Goal: Information Seeking & Learning: Learn about a topic

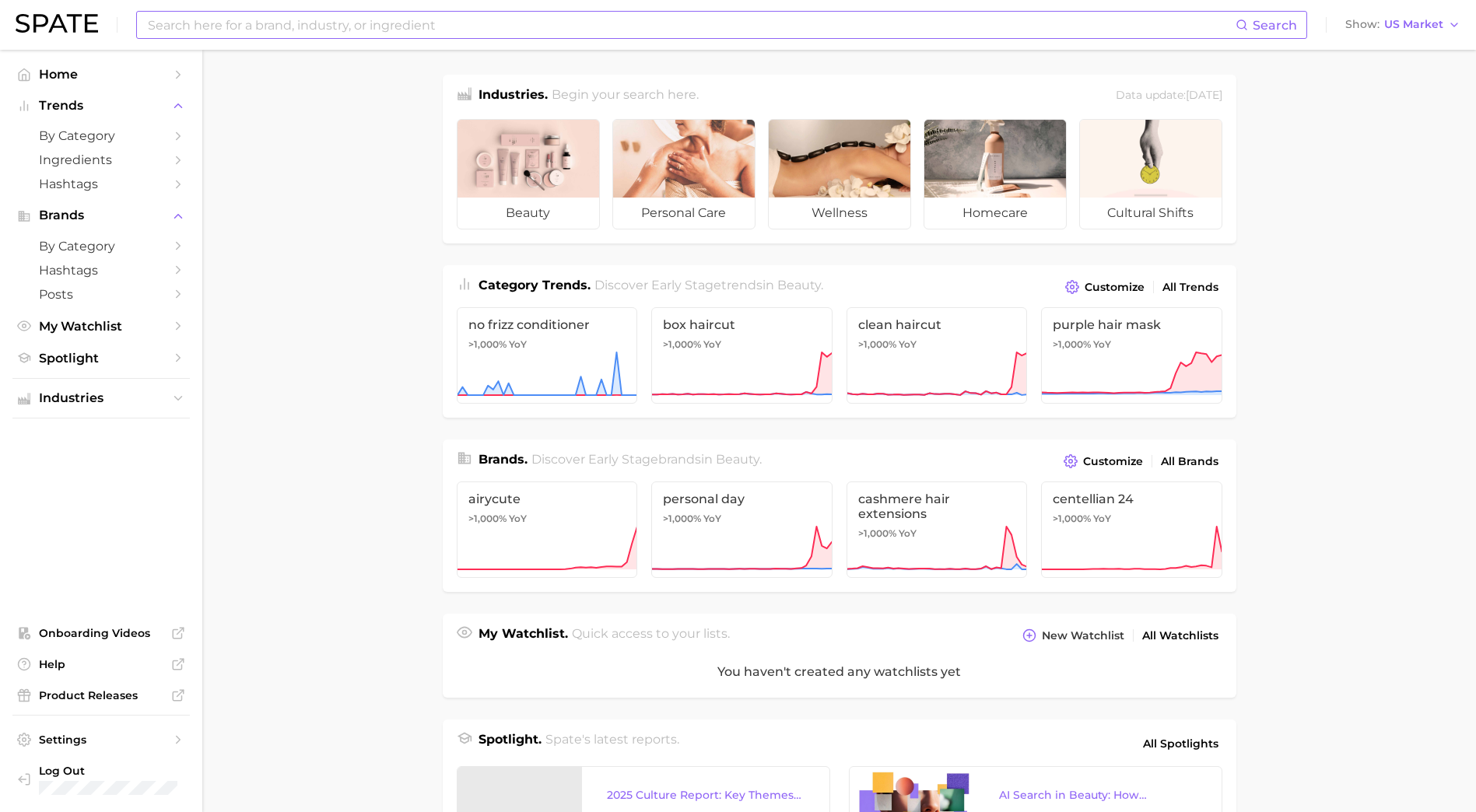
click at [649, 34] on input at bounding box center [692, 24] width 1090 height 26
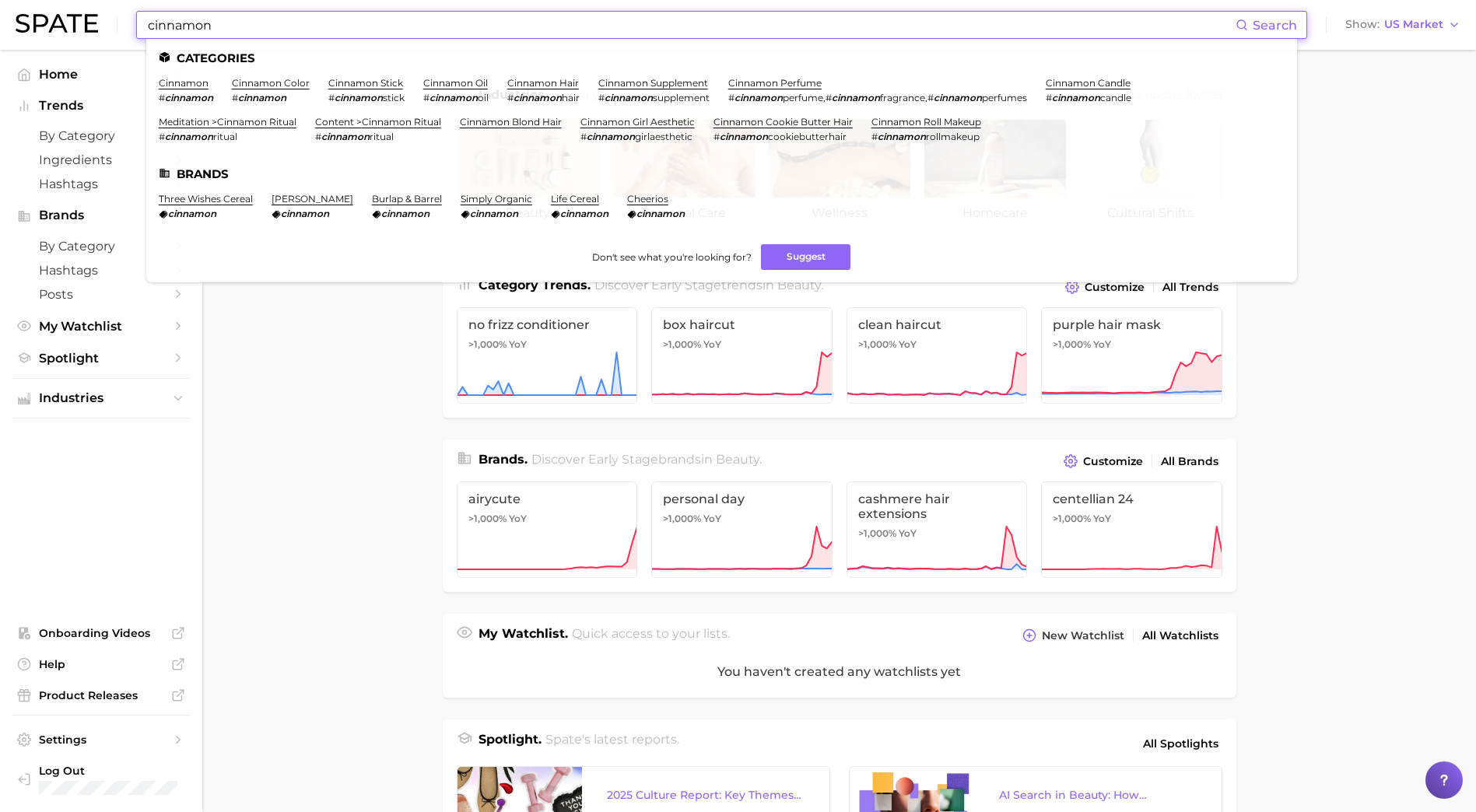
type input "cinnamon"
click at [189, 91] on li "cinnamon # cinnamon" at bounding box center [186, 90] width 54 height 26
click at [189, 81] on link "cinnamon" at bounding box center [183, 82] width 50 height 11
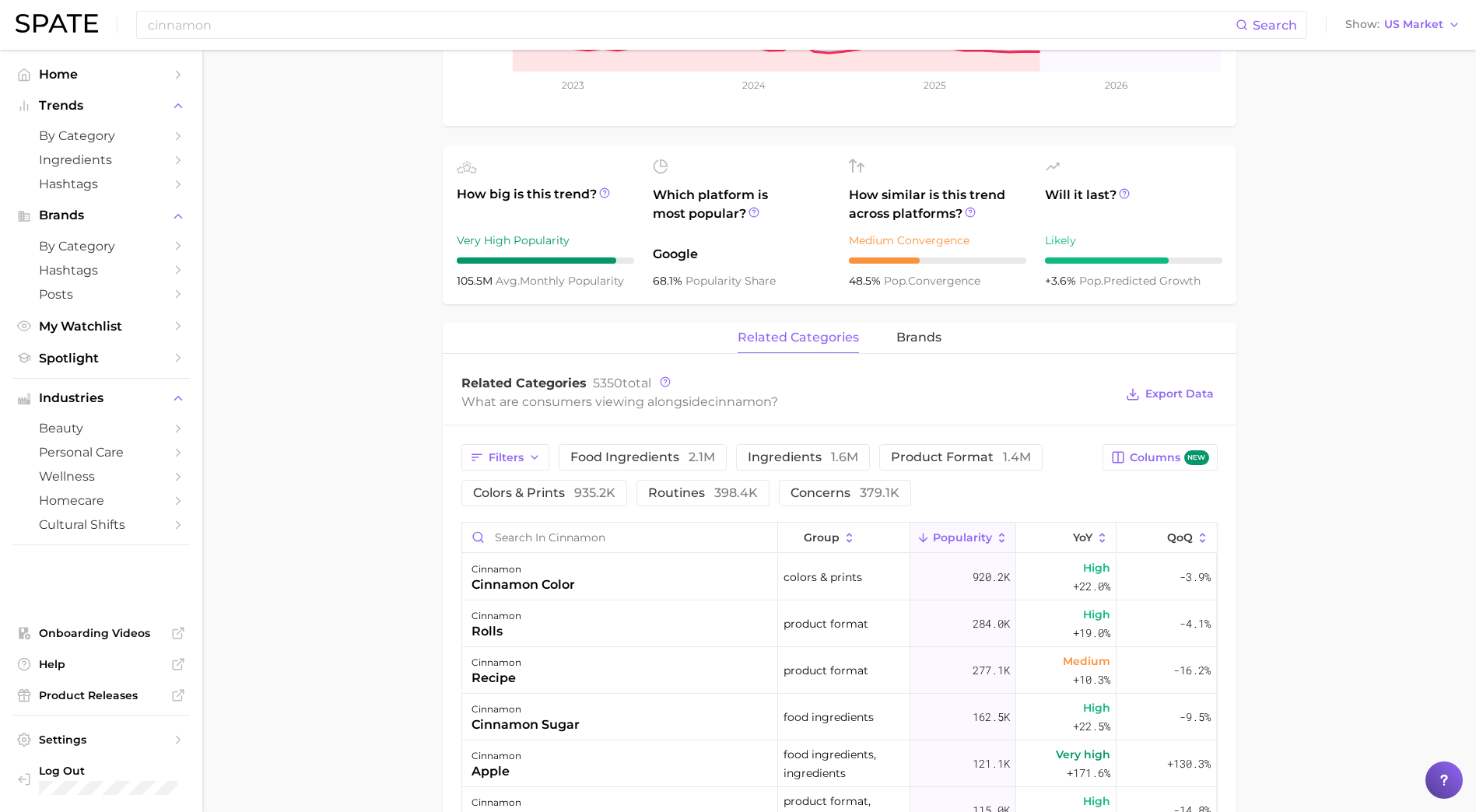
scroll to position [499, 0]
click at [949, 544] on button "Popularity" at bounding box center [963, 537] width 106 height 30
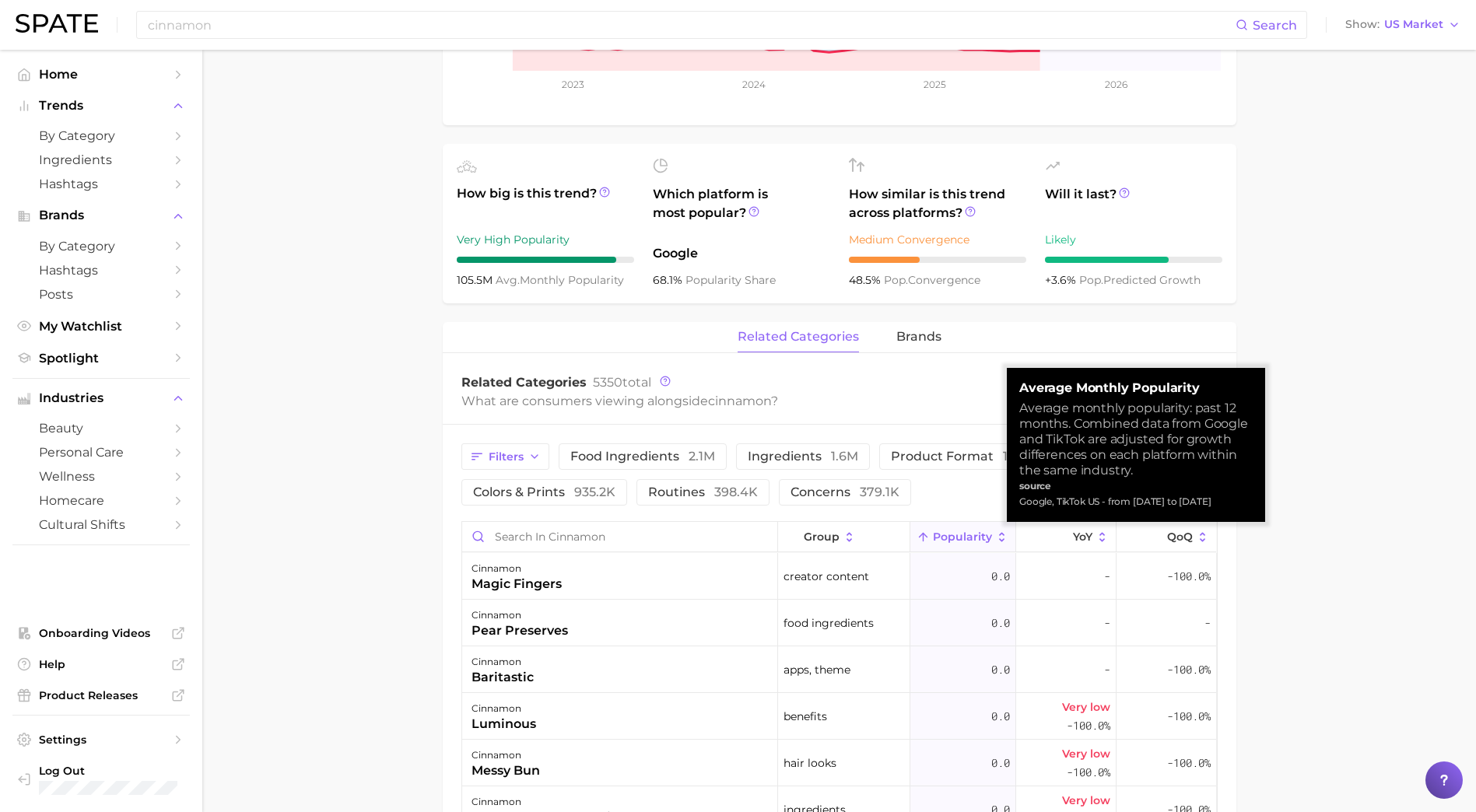
click at [948, 542] on span "Popularity" at bounding box center [962, 536] width 59 height 12
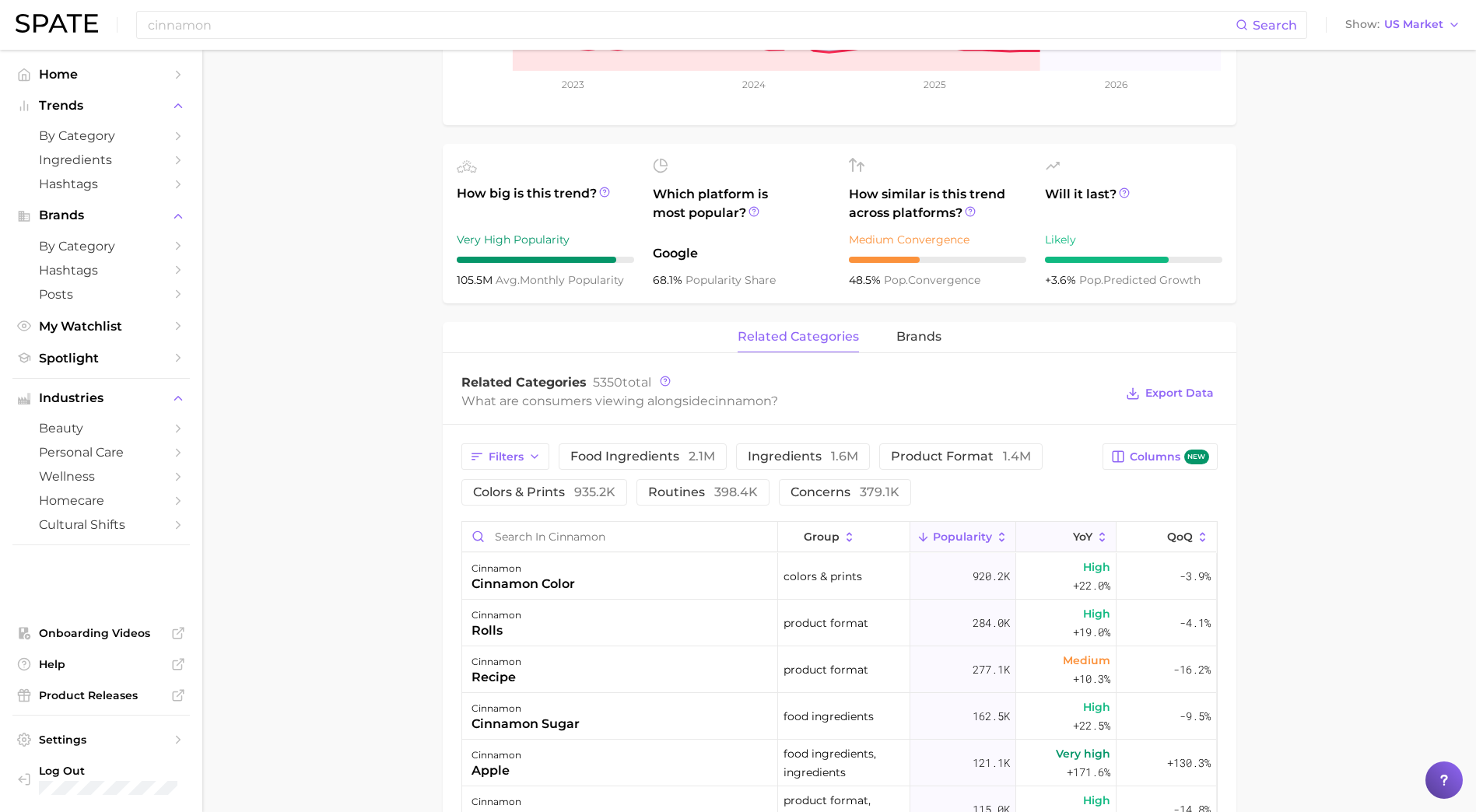
click at [1052, 547] on button "YoY" at bounding box center [1066, 537] width 100 height 30
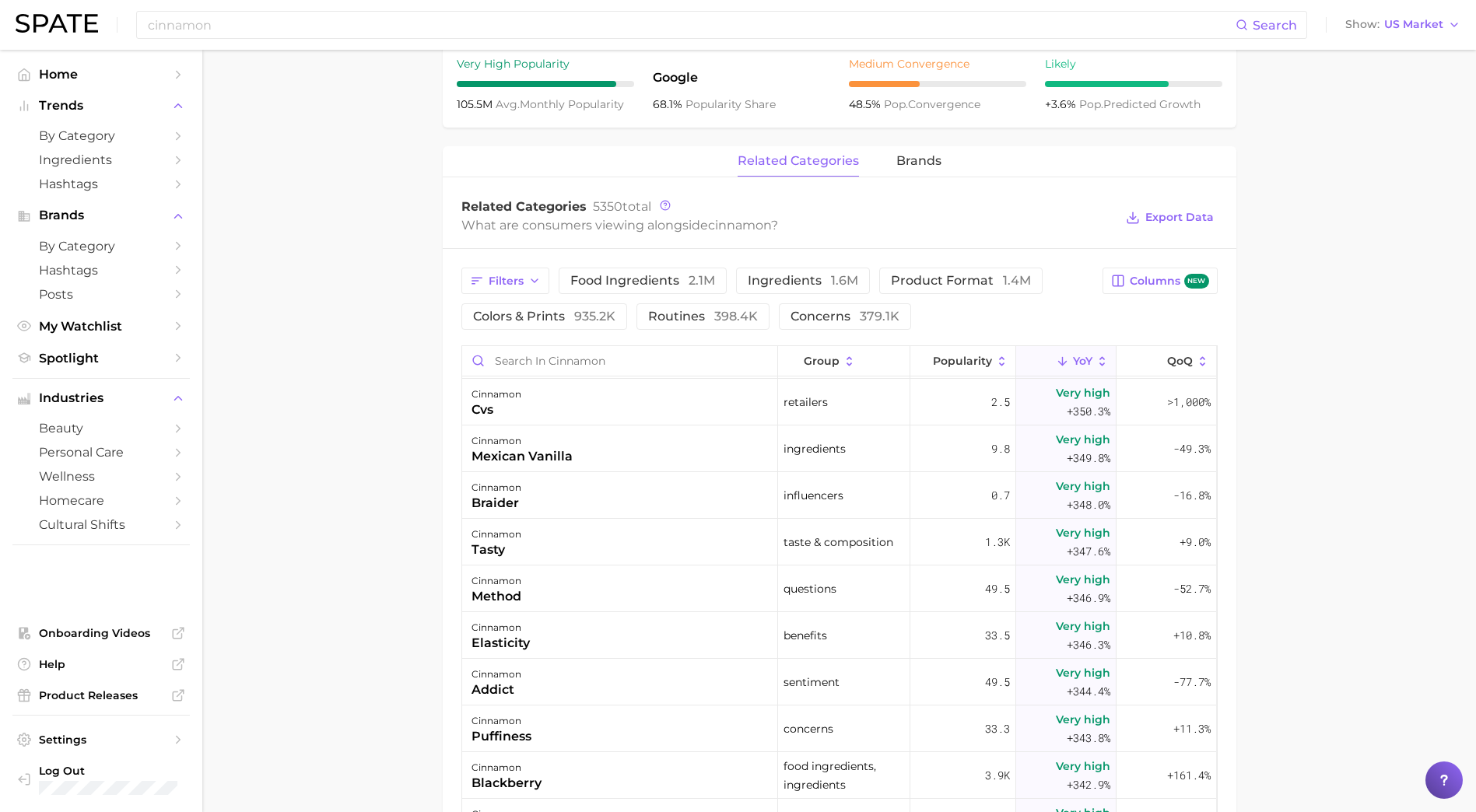
scroll to position [40236, 0]
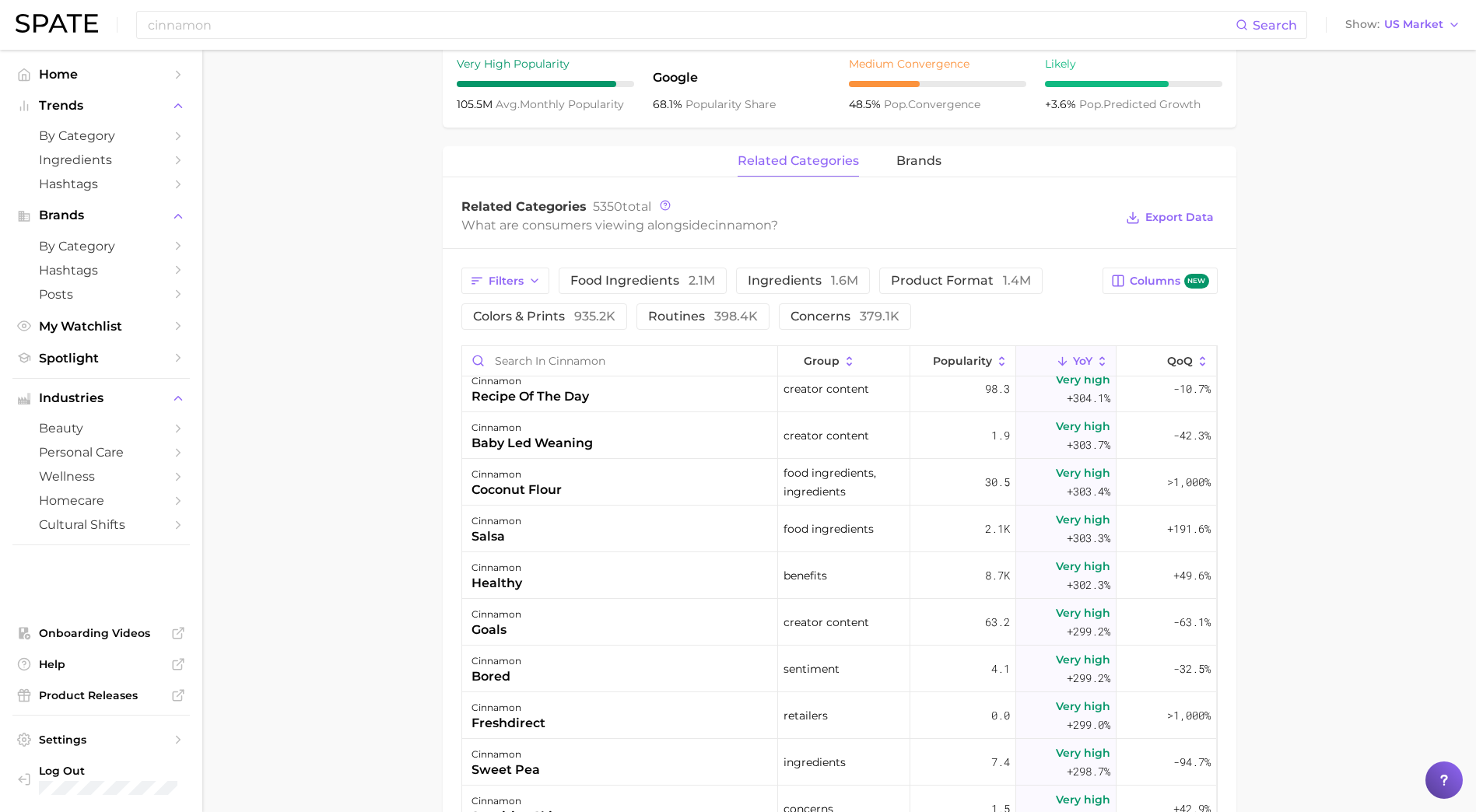
click at [938, 703] on div "0.0" at bounding box center [963, 716] width 106 height 47
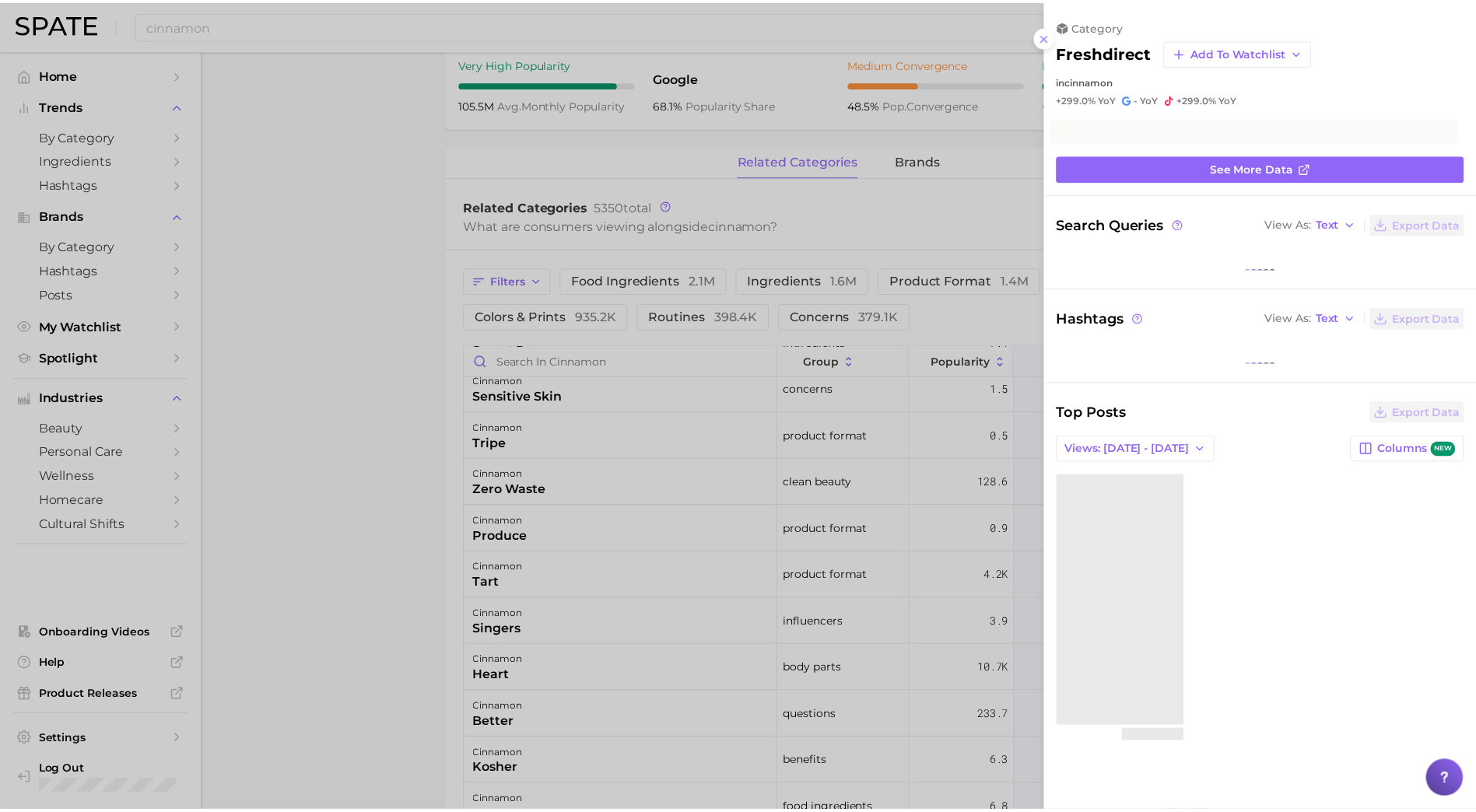
scroll to position [42835, 0]
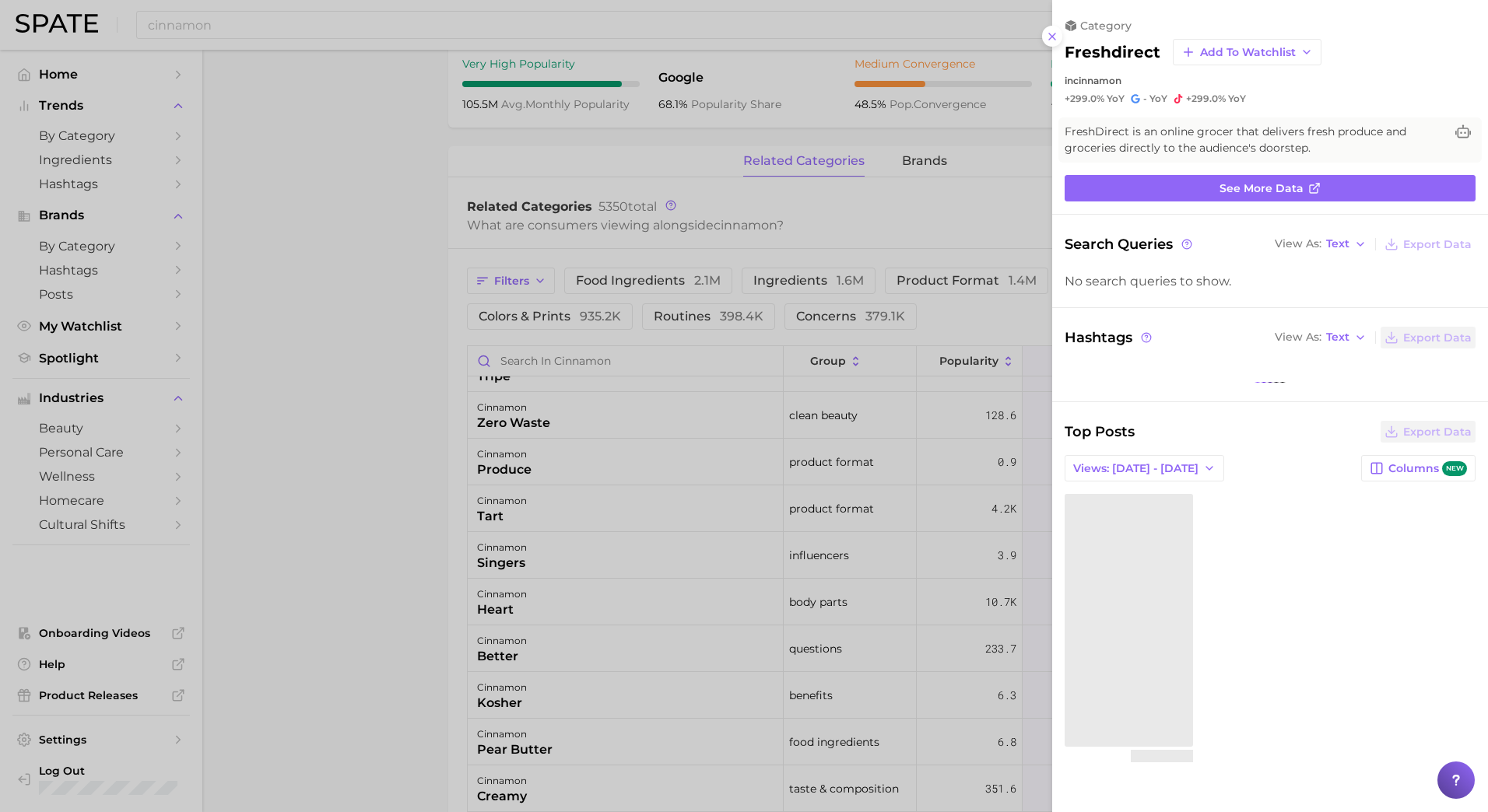
click at [279, 708] on div at bounding box center [744, 406] width 1488 height 812
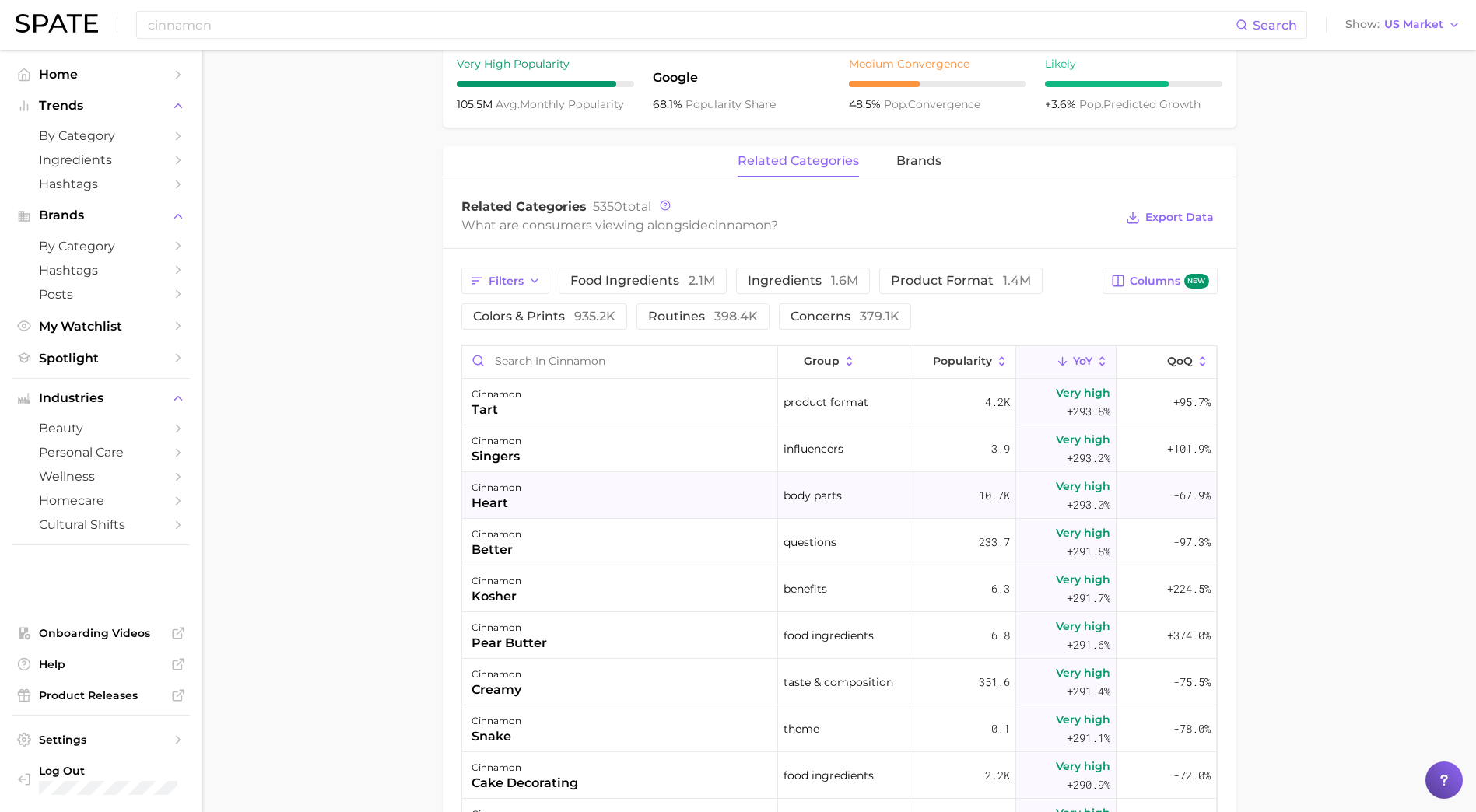
scroll to position [42943, 0]
click at [1056, 355] on icon at bounding box center [1063, 362] width 14 height 14
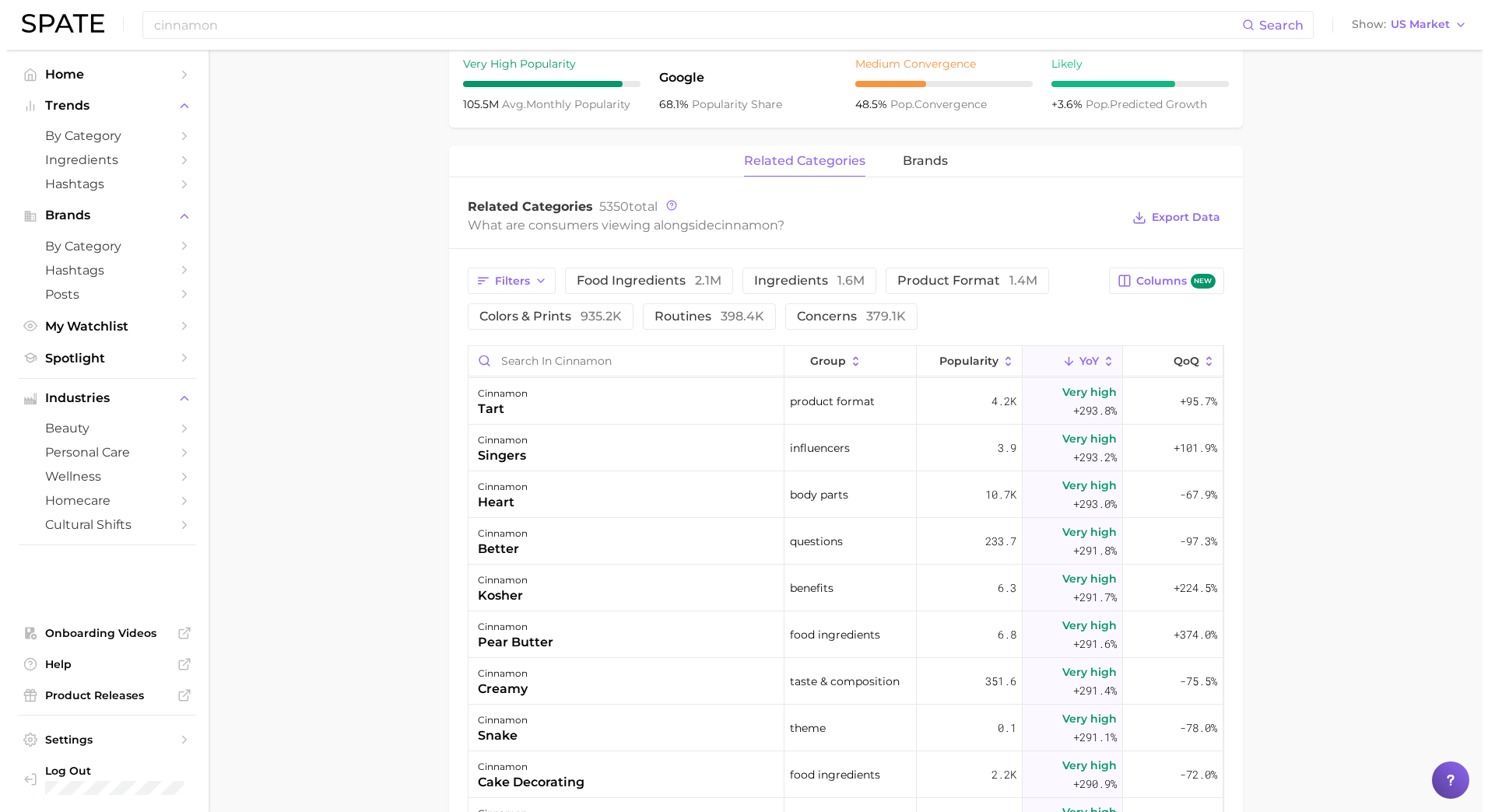
scroll to position [0, 0]
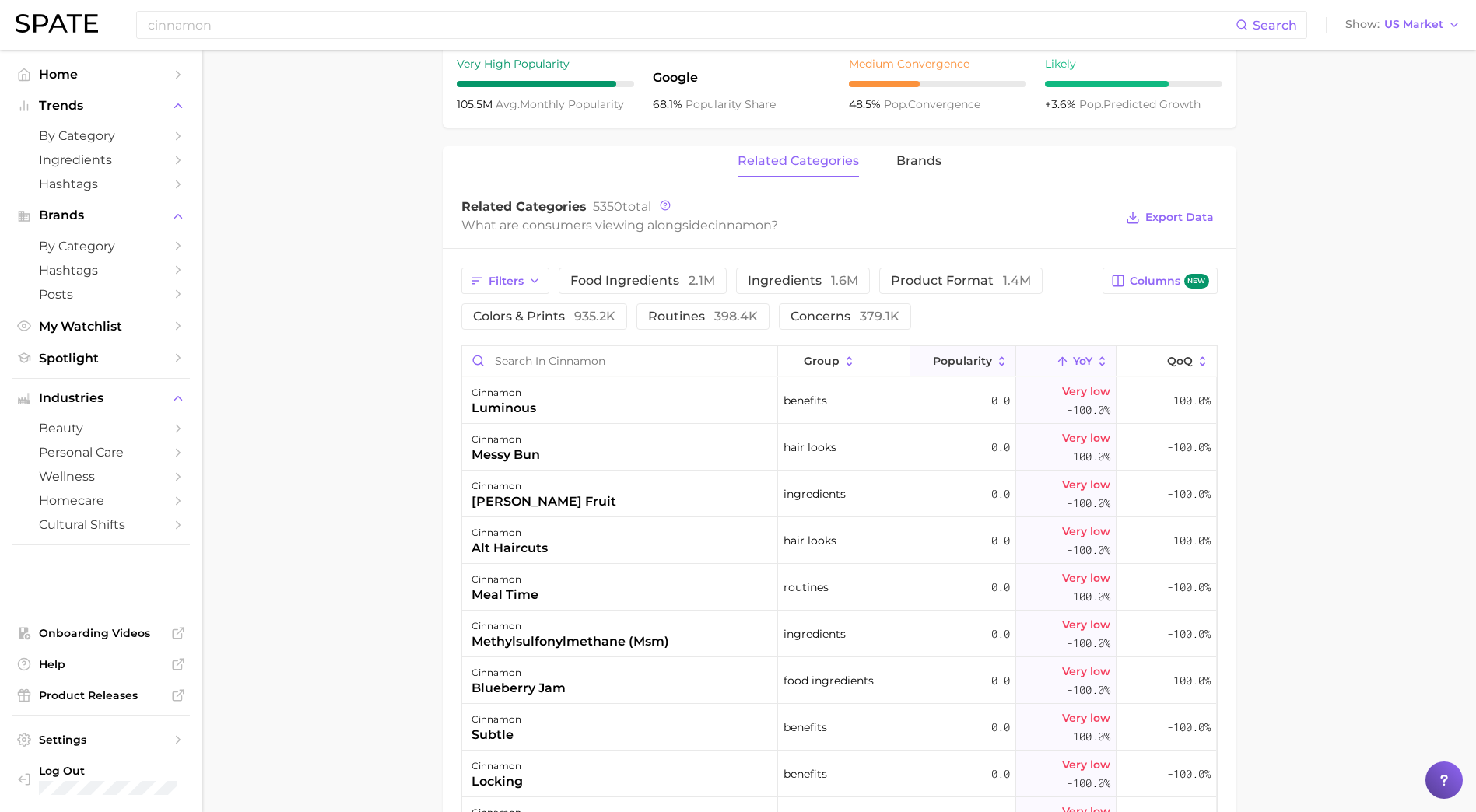
click at [977, 357] on span "Popularity" at bounding box center [962, 361] width 59 height 12
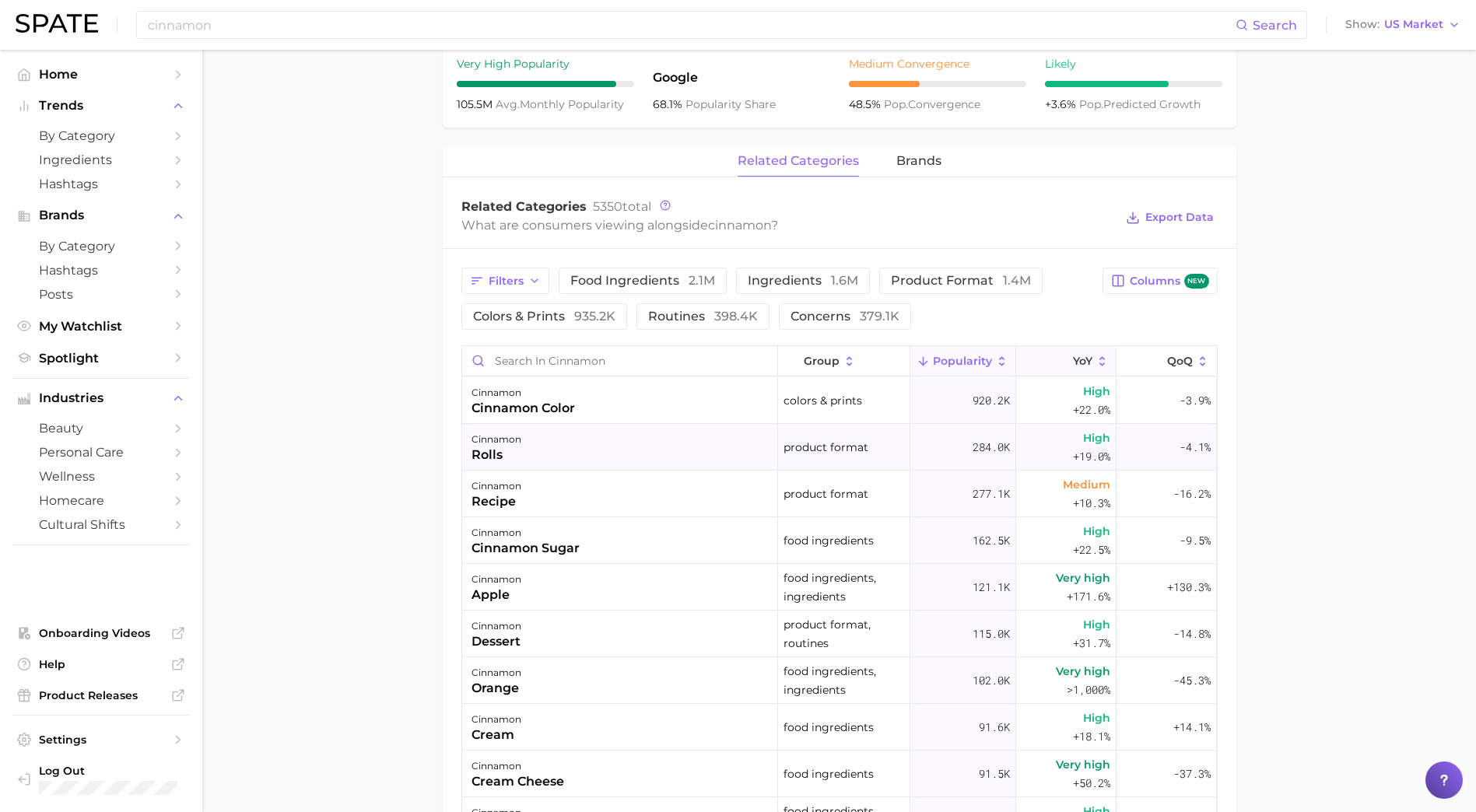
click at [958, 452] on div "284.0k" at bounding box center [963, 448] width 106 height 47
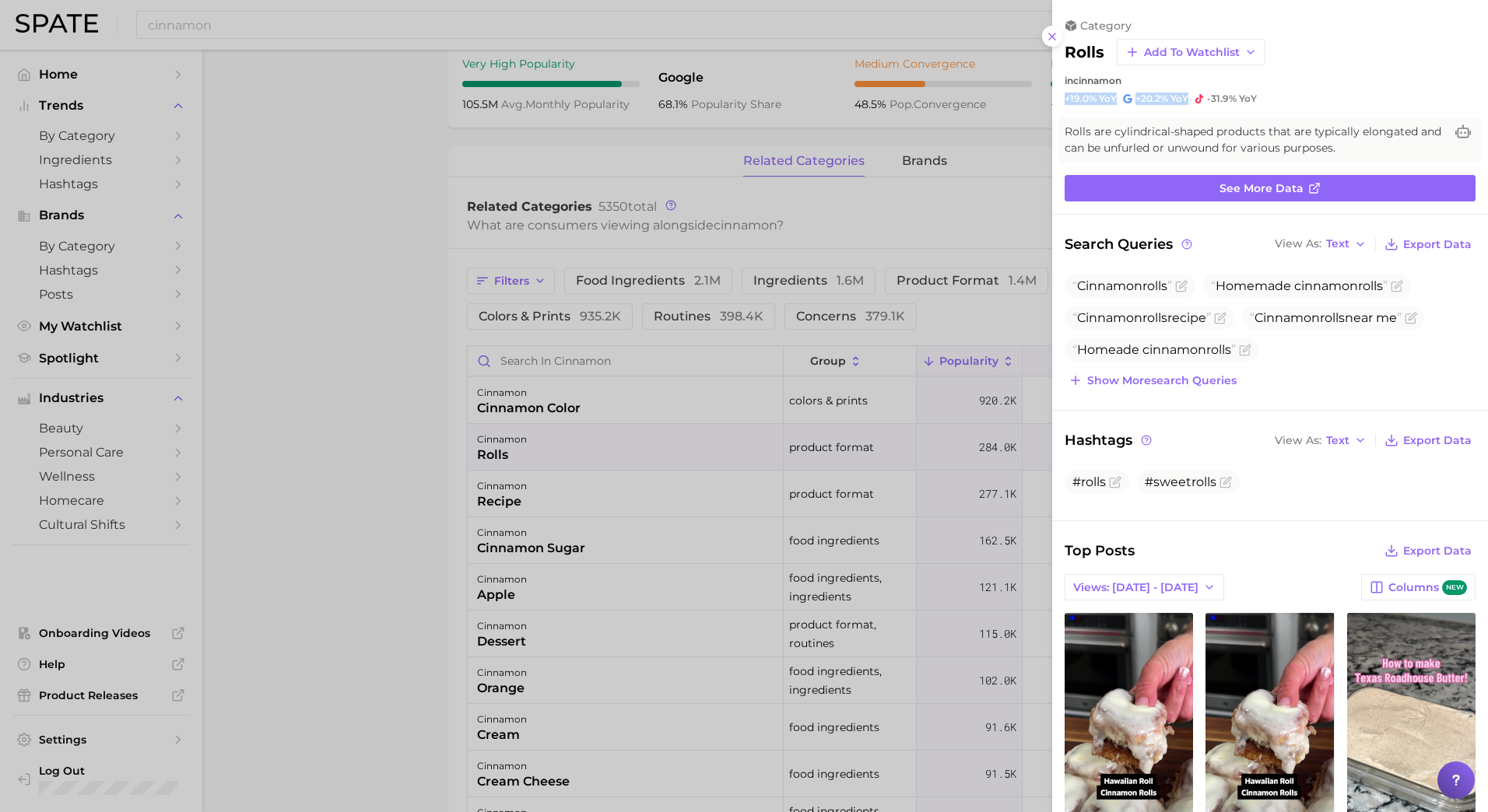
drag, startPoint x: 1190, startPoint y: 97, endPoint x: 1058, endPoint y: 99, distance: 132.0
click at [1058, 99] on div "category rolls Add to Watchlist in cinnamon +19.0% YoY +20.2% YoY -31.9% YoY" at bounding box center [1270, 62] width 436 height 86
copy div "+19.0% YoY +20.2% YoY"
click at [1264, 428] on div "Search Queries View As Text Export Data Cinnamon rolls Homemade cinnamon rolls …" at bounding box center [1270, 732] width 436 height 997
click at [1183, 328] on span "Cinnamon rolls recipe" at bounding box center [1149, 318] width 169 height 24
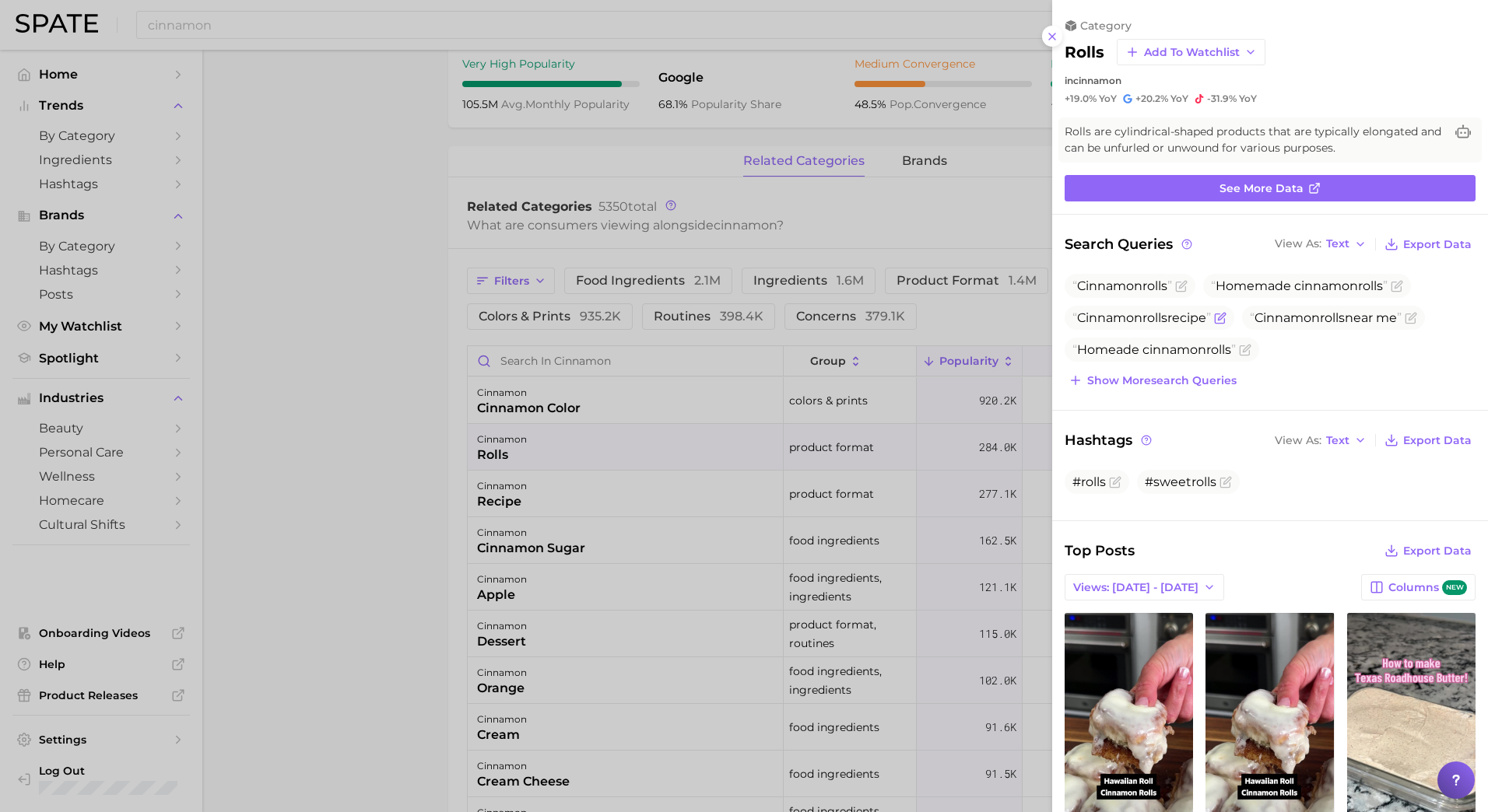
click at [1210, 323] on span "Cinnamon rolls recipe" at bounding box center [1141, 318] width 138 height 15
click at [1226, 320] on icon "Flag as miscategorized or irrelevant" at bounding box center [1220, 318] width 12 height 12
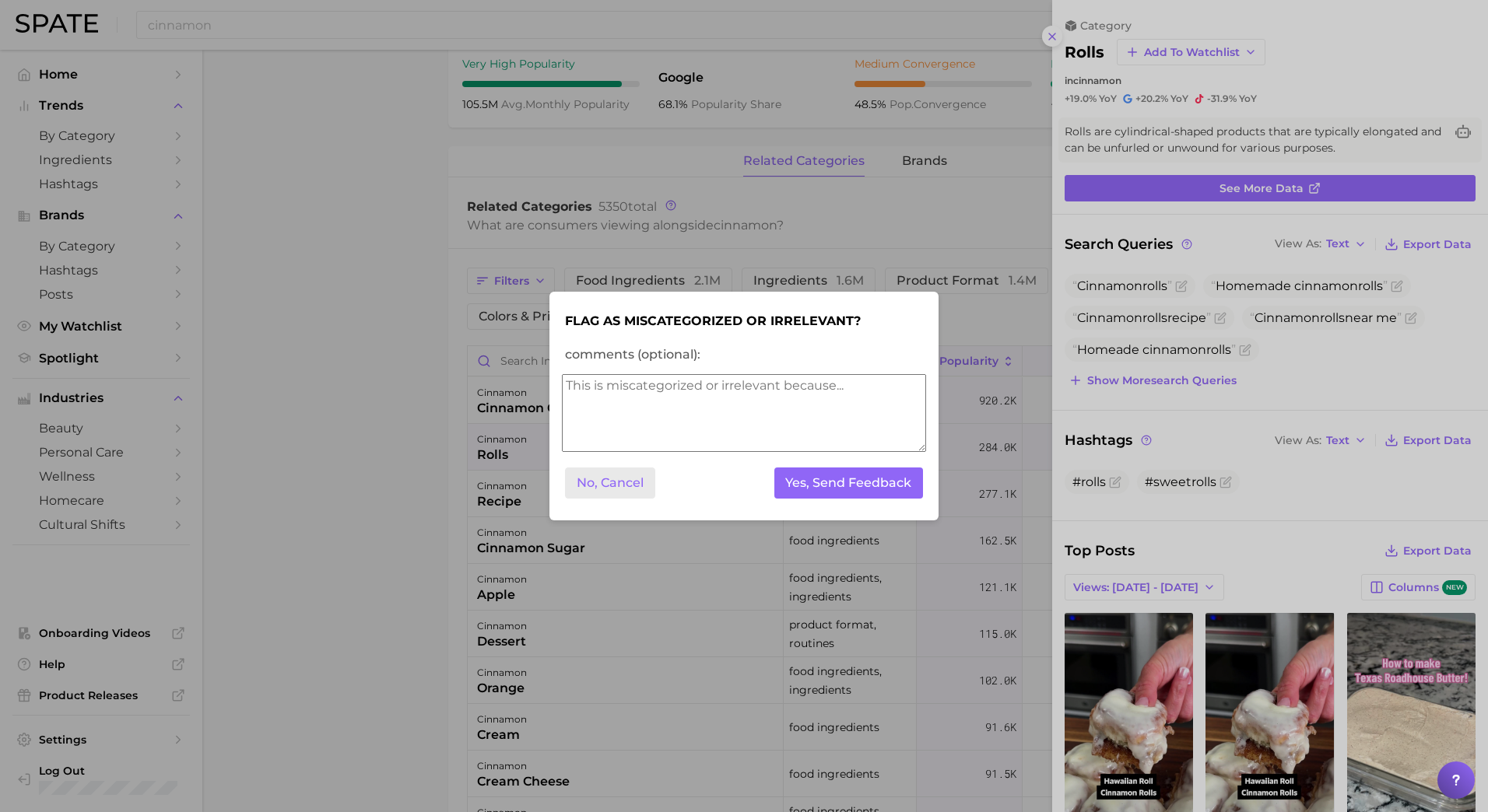
click at [596, 487] on button "No, Cancel" at bounding box center [609, 483] width 91 height 32
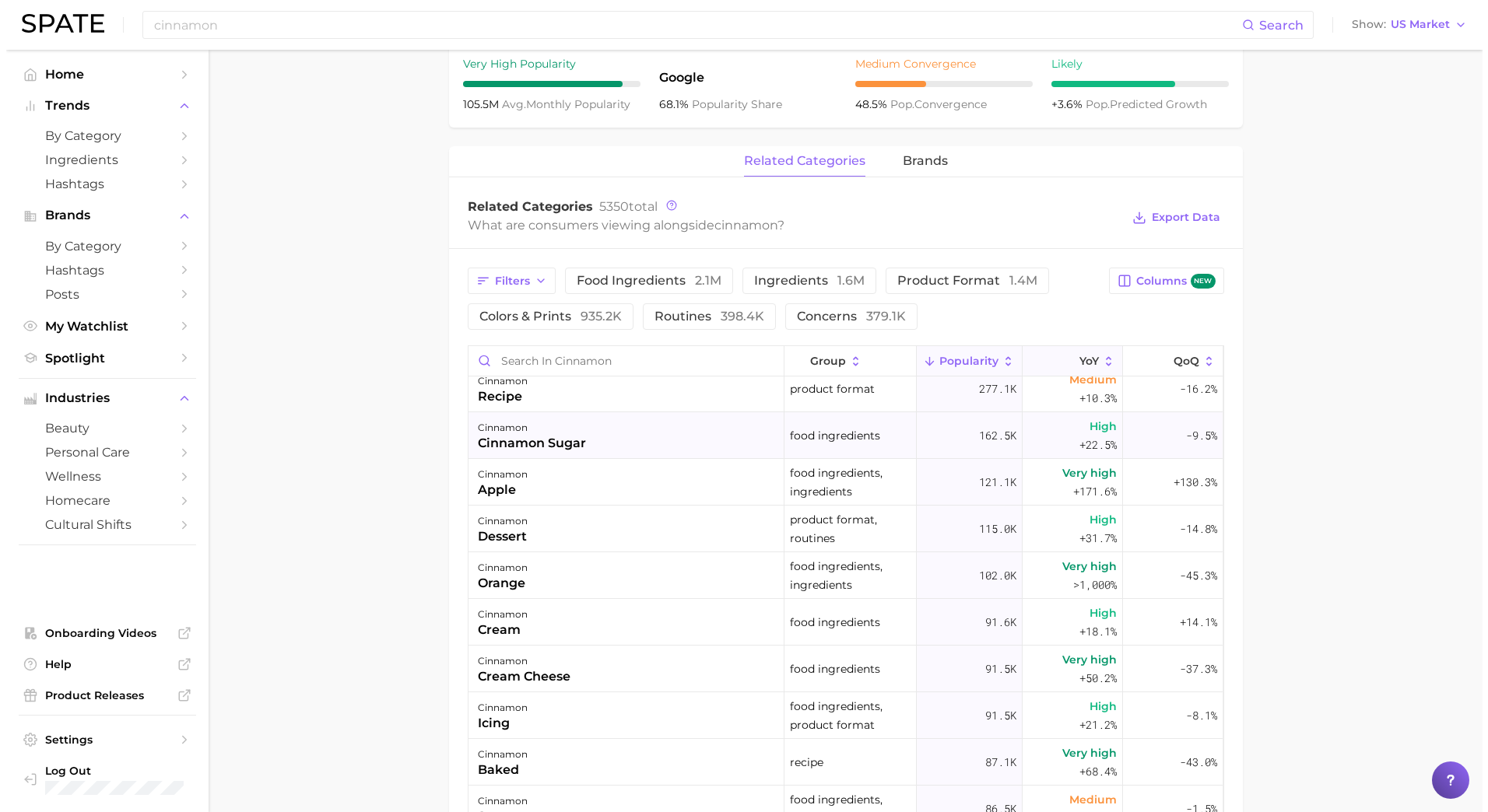
scroll to position [106, 0]
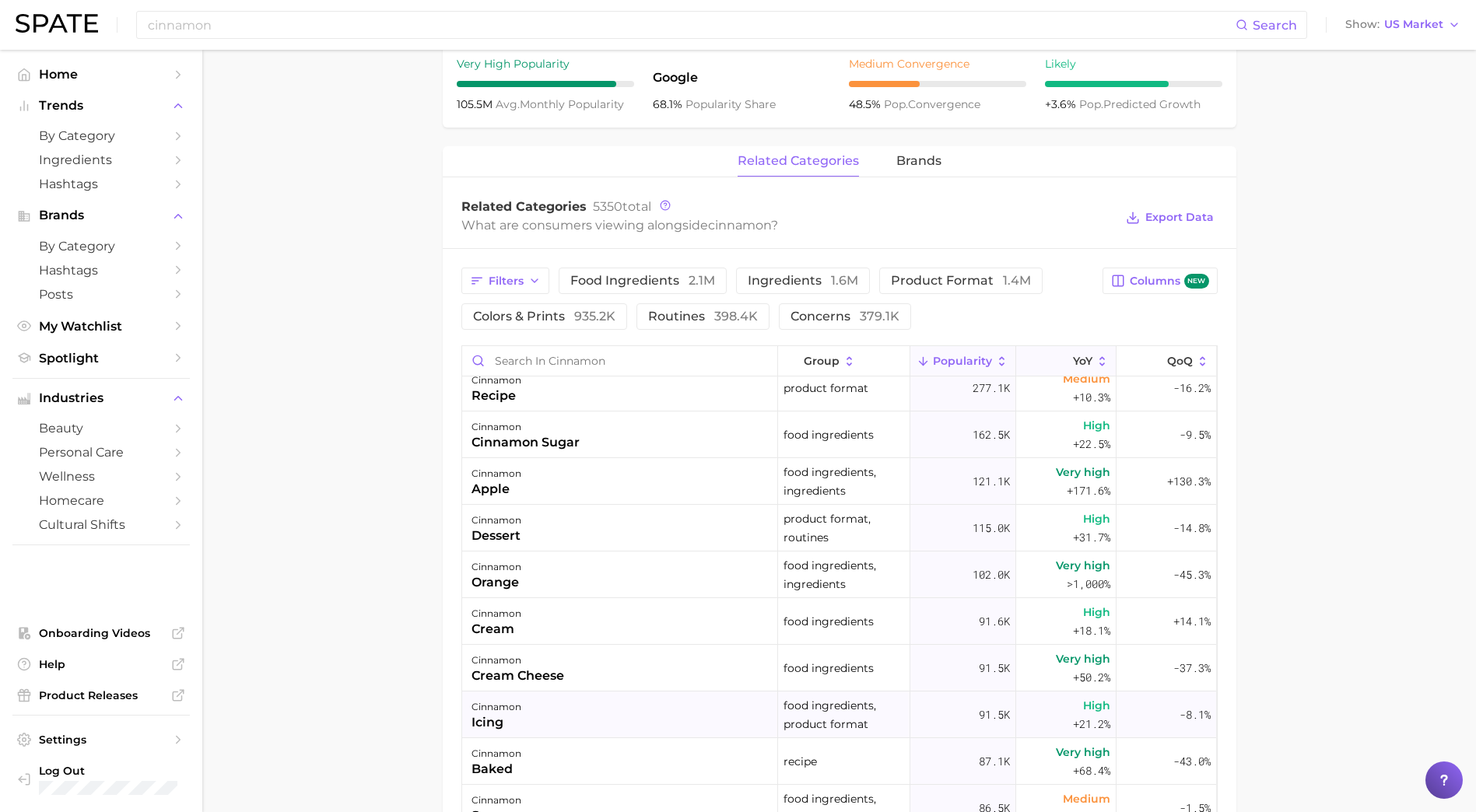
click at [570, 708] on div "cinnamon icing" at bounding box center [621, 715] width 316 height 47
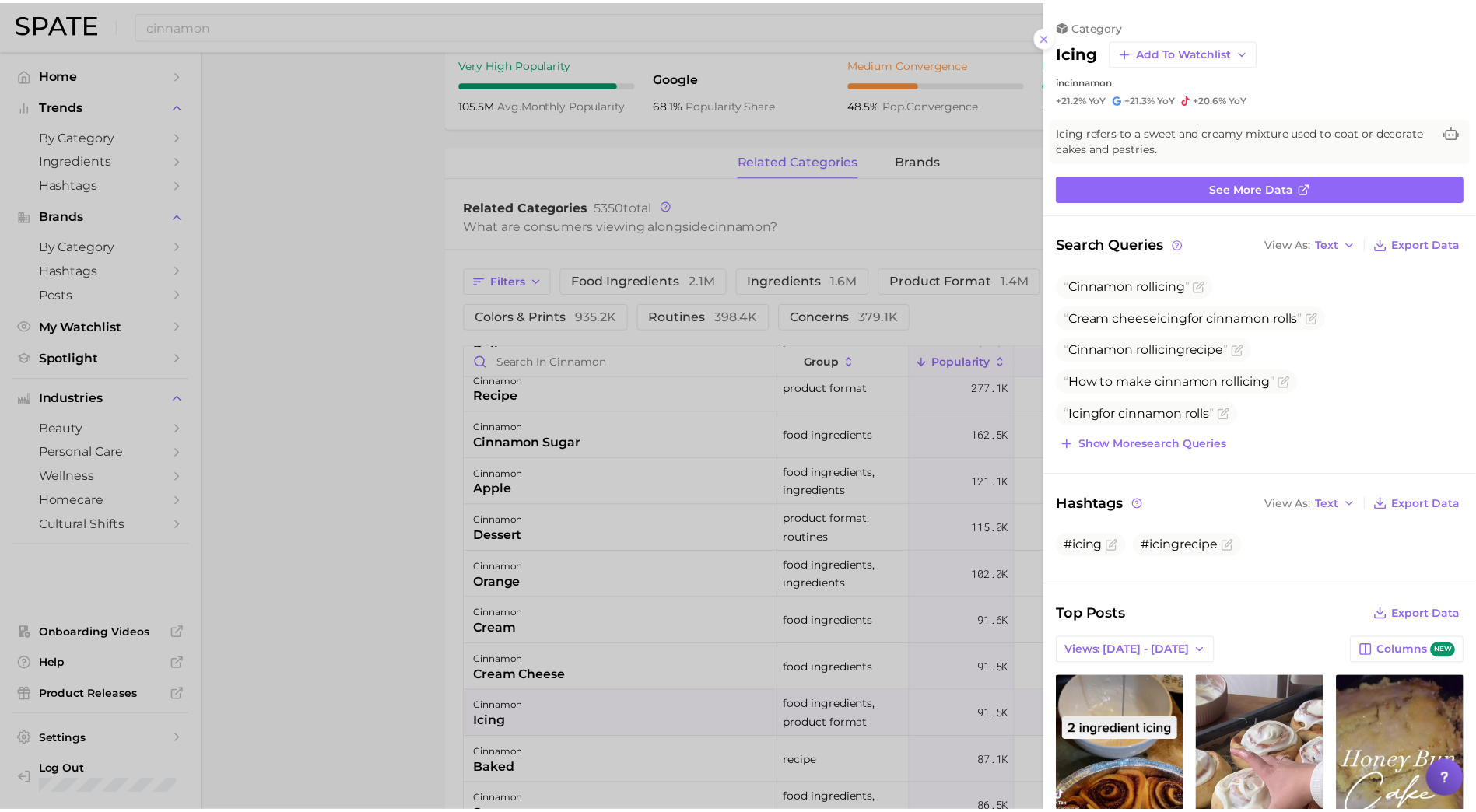
scroll to position [0, 0]
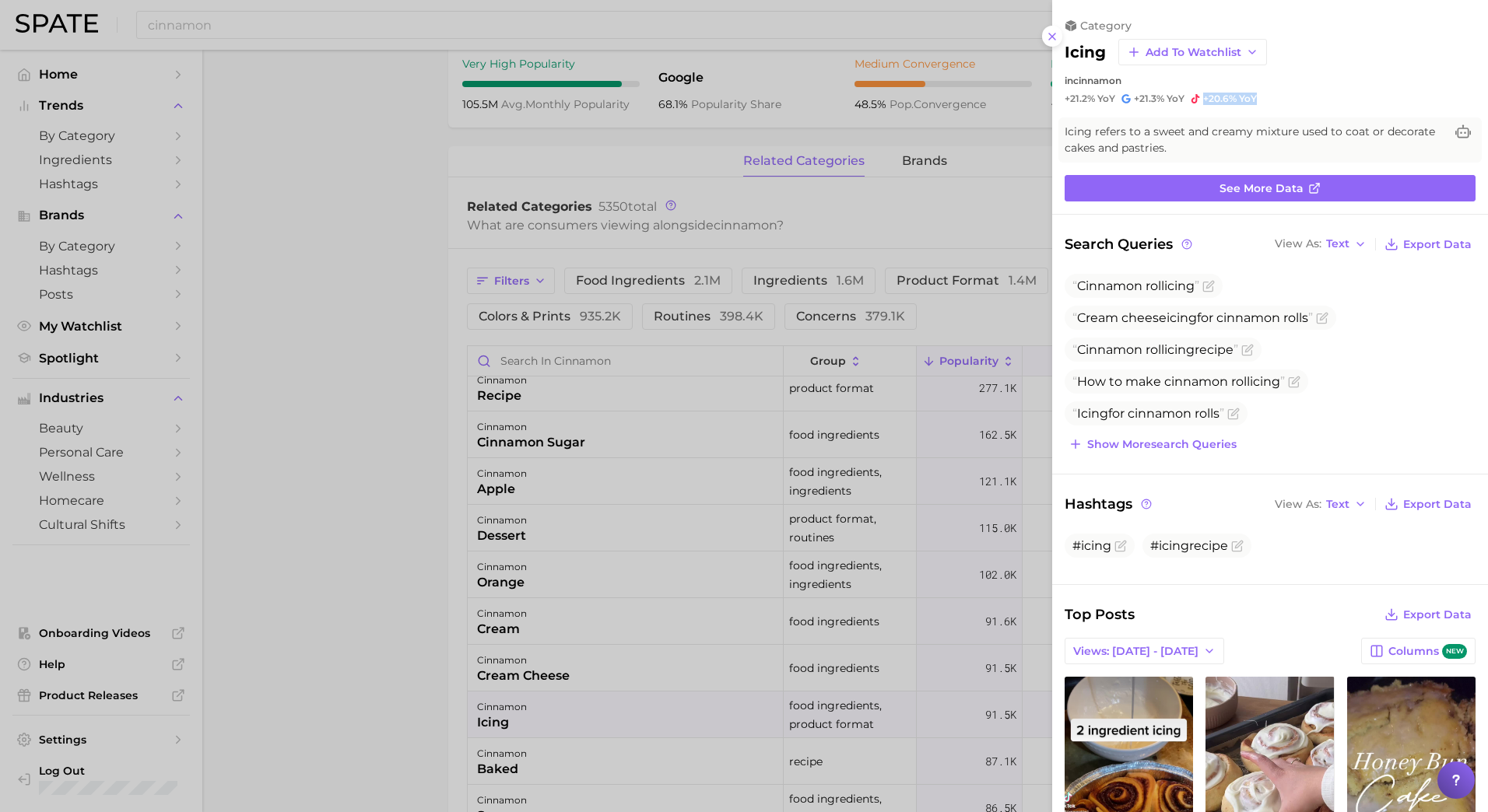
drag, startPoint x: 1276, startPoint y: 100, endPoint x: 1194, endPoint y: 102, distance: 82.0
click at [1194, 102] on div "+21.2% YoY +21.3% YoY +20.6% YoY" at bounding box center [1270, 98] width 411 height 12
copy span "+20.6% YoY"
click at [399, 452] on div at bounding box center [744, 406] width 1488 height 812
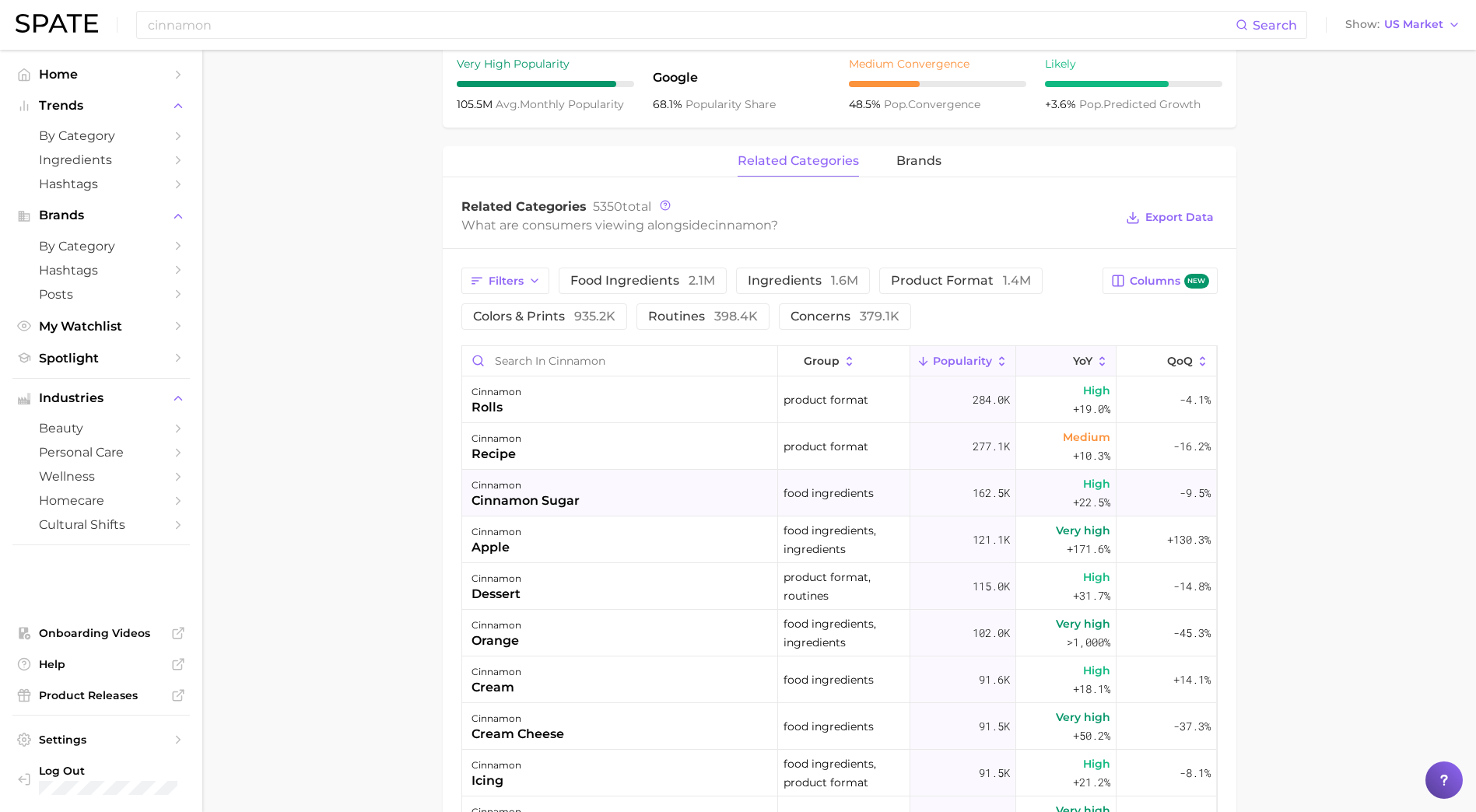
scroll to position [47, 0]
